Goal: Information Seeking & Learning: Learn about a topic

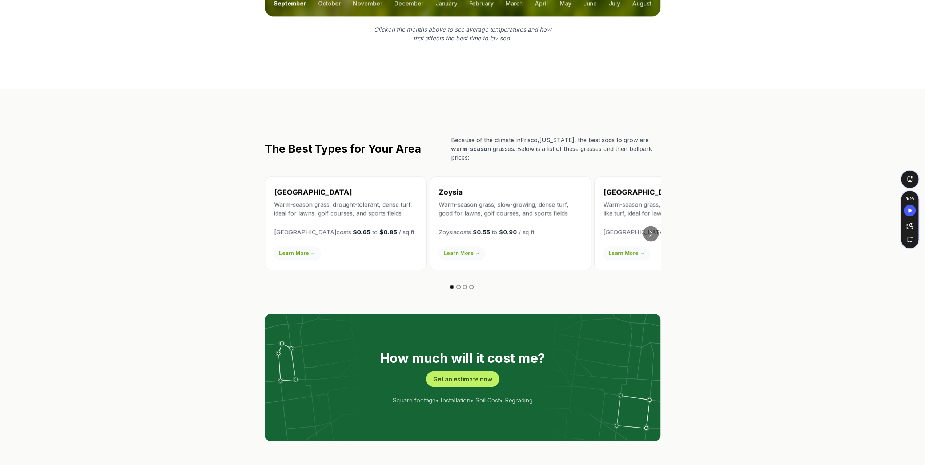
scroll to position [1126, 0]
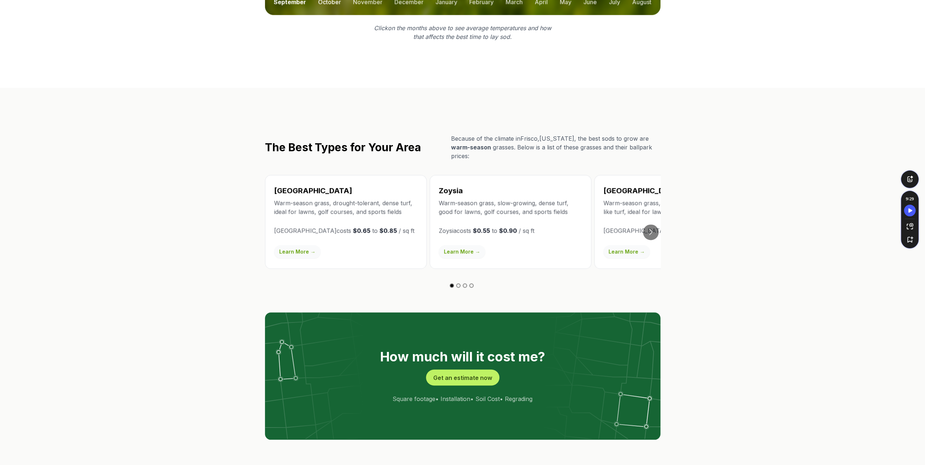
click at [318, 15] on button "october" at bounding box center [329, 1] width 23 height 27
click at [353, 15] on button "november" at bounding box center [367, 1] width 29 height 27
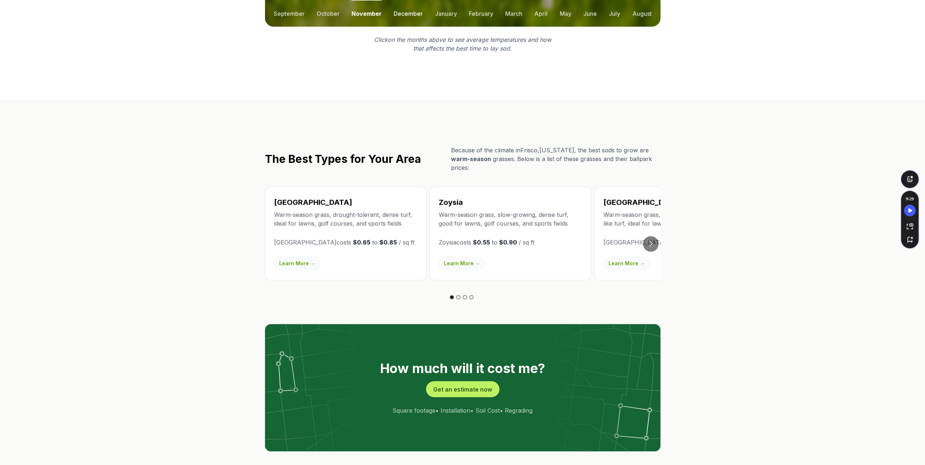
click at [408, 27] on button "december" at bounding box center [408, 13] width 29 height 27
click at [274, 27] on button "september" at bounding box center [289, 13] width 31 height 27
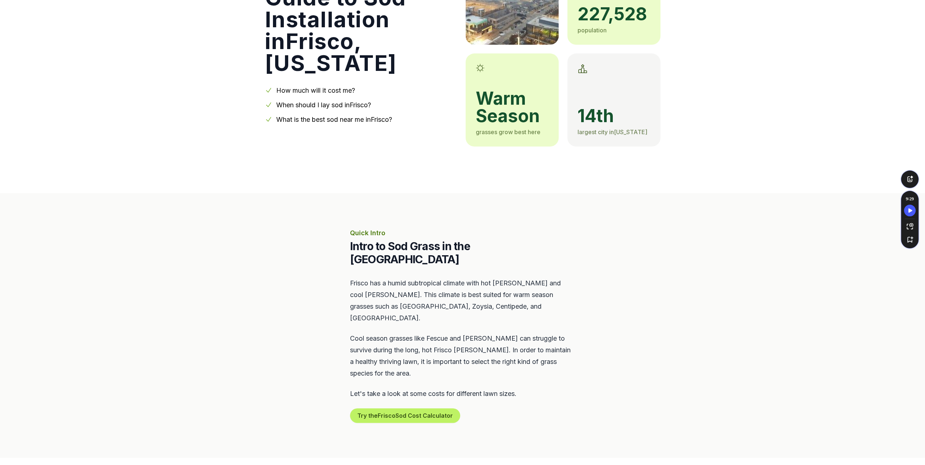
scroll to position [363, 0]
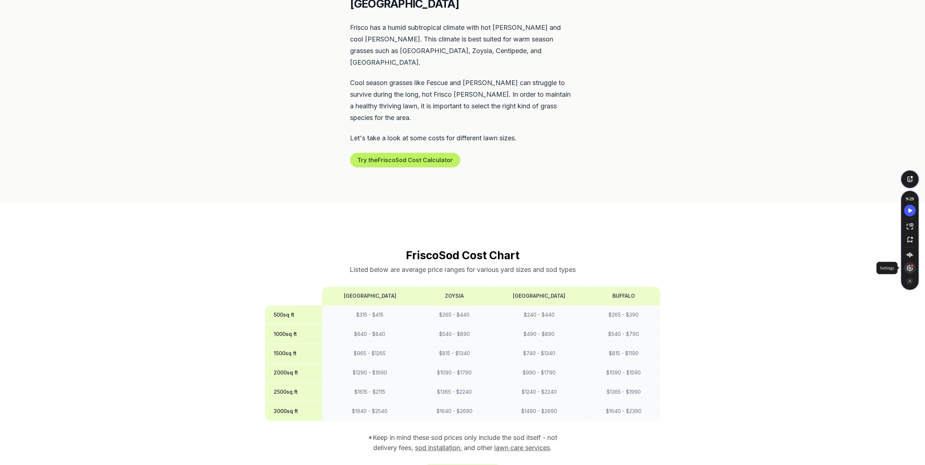
click at [909, 268] on icon "Speechify Side Player Settings" at bounding box center [909, 267] width 7 height 7
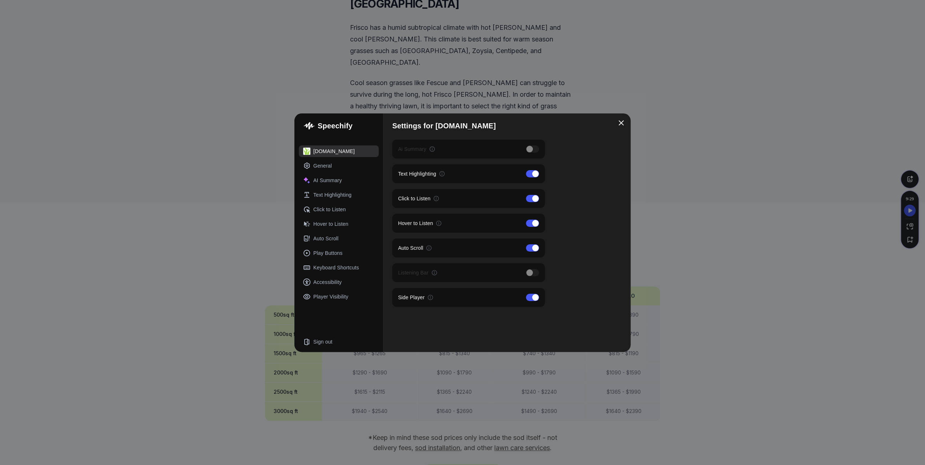
click at [536, 296] on div at bounding box center [535, 297] width 7 height 7
click at [679, 277] on div "Speechify [DOMAIN_NAME] General AI Summary Text Highlighting Click to Listen Ho…" at bounding box center [462, 232] width 925 height 465
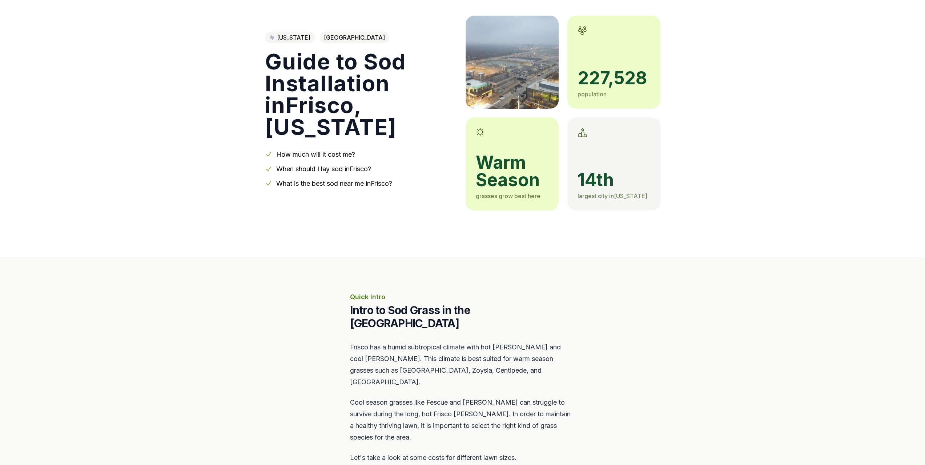
scroll to position [0, 0]
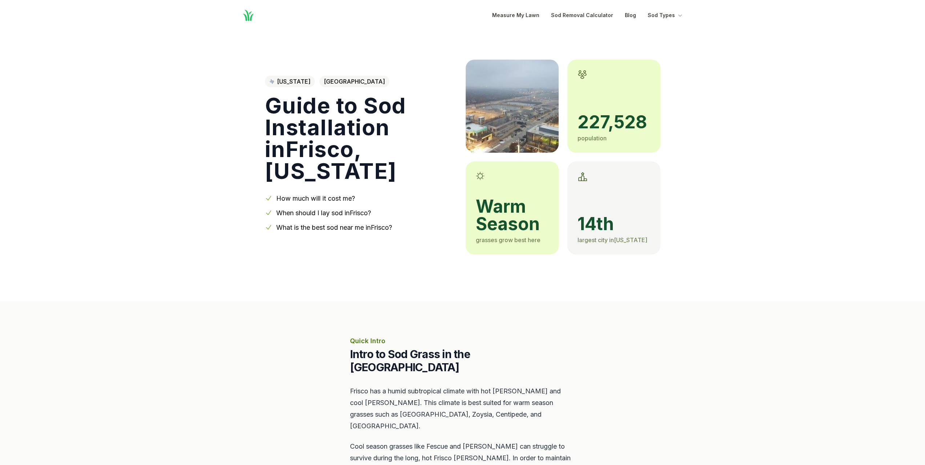
click at [242, 15] on icon "Global" at bounding box center [248, 15] width 13 height 13
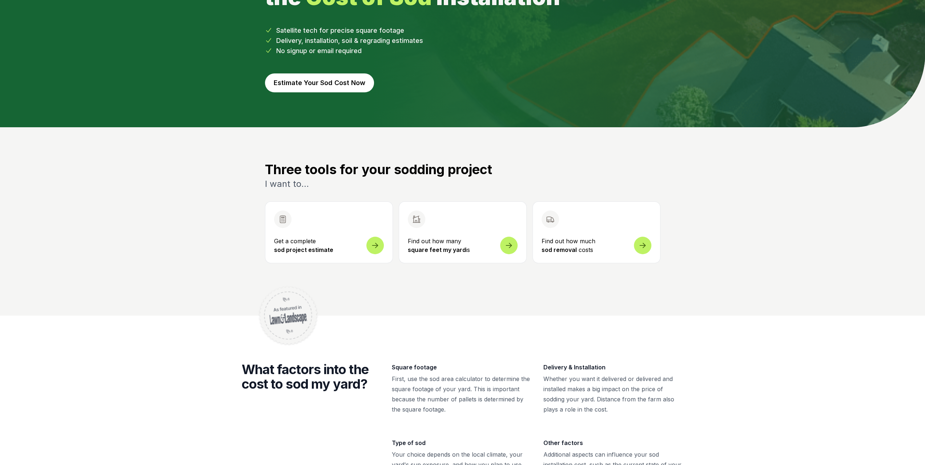
scroll to position [254, 0]
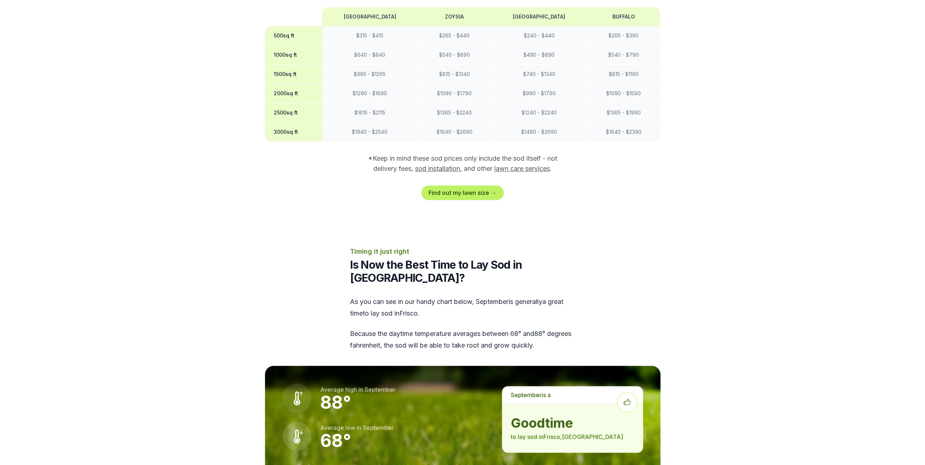
scroll to position [618, 0]
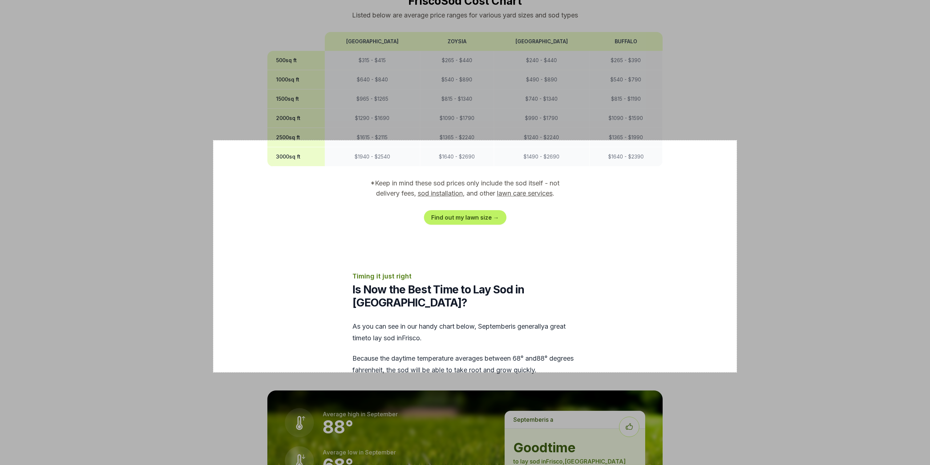
drag, startPoint x: 737, startPoint y: 140, endPoint x: 213, endPoint y: 372, distance: 572.6
